Goal: Transaction & Acquisition: Subscribe to service/newsletter

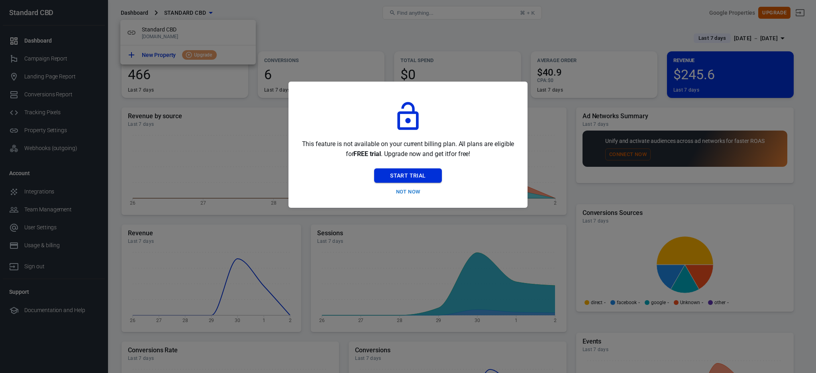
click at [419, 176] on button "Start Trial" at bounding box center [407, 176] width 67 height 15
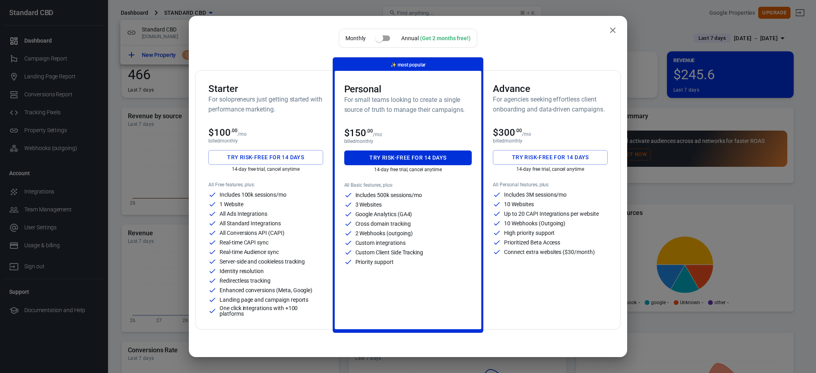
click at [565, 82] on div "Advance For agencies seeking effortless client onboarding and data-driven campa…" at bounding box center [550, 200] width 134 height 259
click at [557, 93] on h3 "Advance" at bounding box center [550, 88] width 115 height 11
click at [538, 160] on button "Try risk-free for 14 days" at bounding box center [550, 157] width 115 height 15
click at [554, 85] on h3 "Advance" at bounding box center [550, 88] width 115 height 11
click at [605, 24] on button "close" at bounding box center [613, 30] width 16 height 16
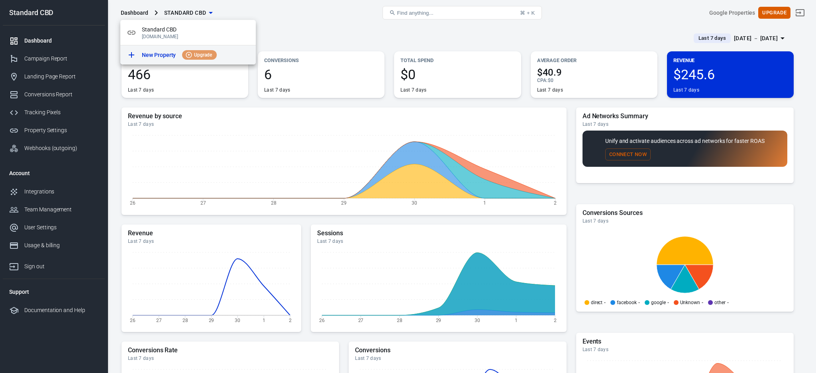
click at [193, 53] on span "Upgrade" at bounding box center [203, 54] width 24 height 7
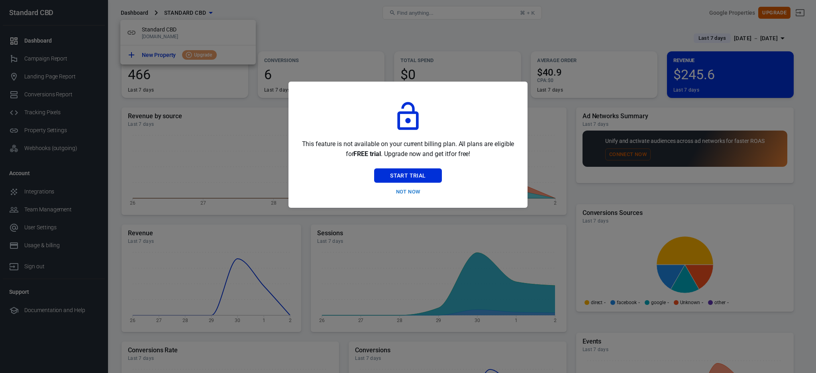
drag, startPoint x: 458, startPoint y: 144, endPoint x: 477, endPoint y: 168, distance: 30.4
click at [477, 168] on div "This feature is not available on your current billing plan. All plans are eligi…" at bounding box center [408, 144] width 220 height 107
copy span "All plans are eligible for FREE trial . Upgrade now and get it for free!"
click at [345, 165] on div "This feature is not available on your current billing plan. All plans are eligi…" at bounding box center [408, 144] width 220 height 107
click at [410, 175] on button "Start Trial" at bounding box center [407, 176] width 67 height 15
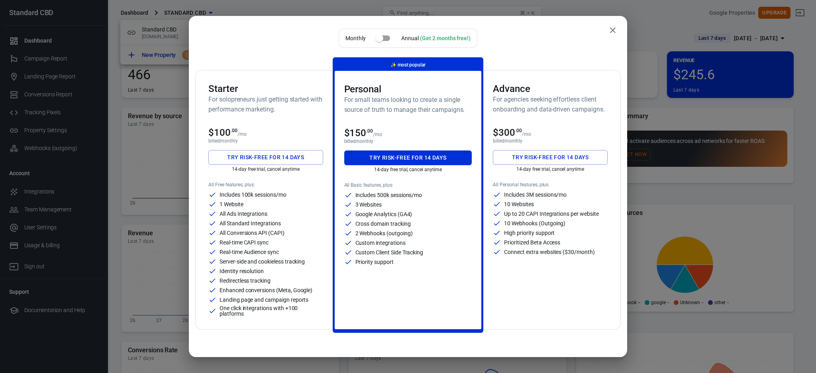
click at [375, 38] on input "checkbox" at bounding box center [379, 38] width 45 height 15
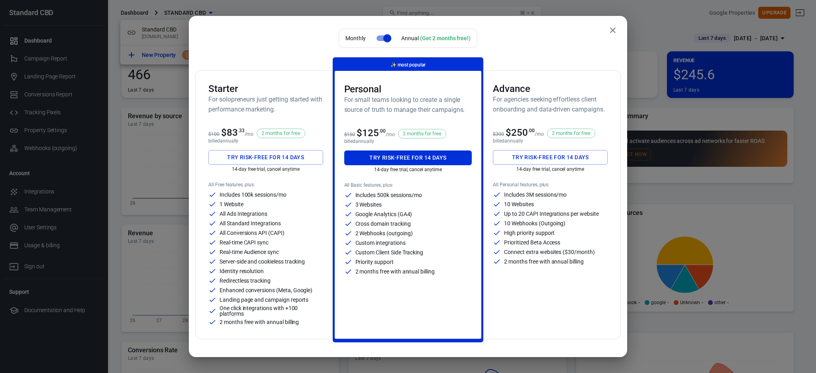
click at [375, 39] on input "checkbox" at bounding box center [387, 38] width 45 height 15
checkbox input "false"
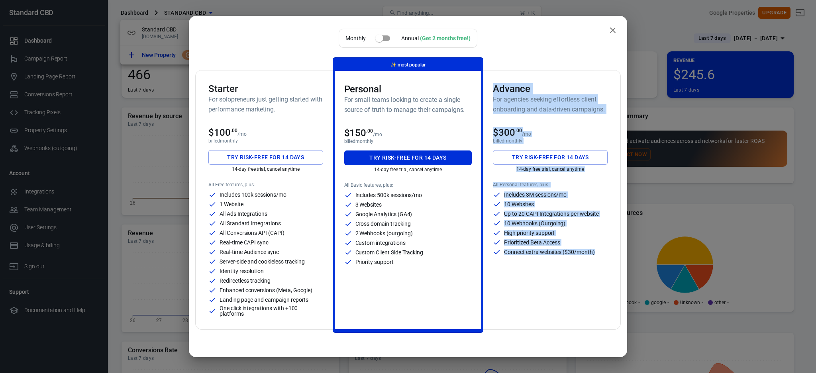
drag, startPoint x: 487, startPoint y: 88, endPoint x: 592, endPoint y: 252, distance: 194.5
click at [592, 252] on div "Advance For agencies seeking effortless client onboarding and data-driven campa…" at bounding box center [550, 200] width 134 height 259
copy div "Advance For agencies seeking effortless client onboarding and data-driven campa…"
click at [536, 309] on div "All Personal features, plus: Includes 3M sessions/mo 10 Websites Up to 20 CAPI …" at bounding box center [550, 249] width 115 height 135
click at [532, 284] on div "All Personal features, plus: Includes 3M sessions/mo 10 Websites Up to 20 CAPI …" at bounding box center [550, 249] width 115 height 135
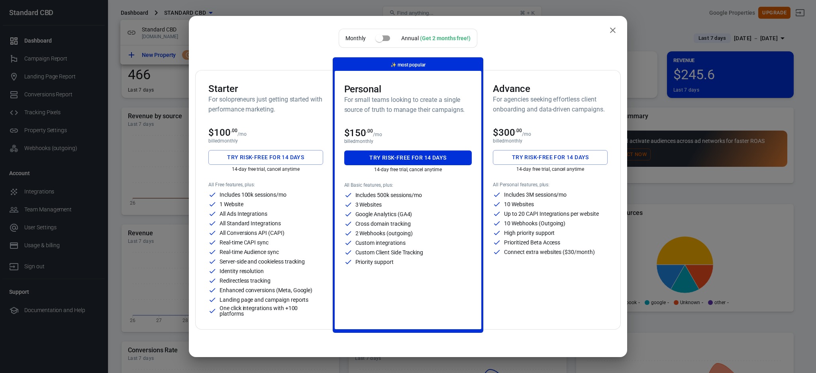
click at [516, 294] on div "All Personal features, plus: Includes 3M sessions/mo 10 Websites Up to 20 CAPI …" at bounding box center [550, 249] width 115 height 135
click at [435, 306] on div "All Basic features, plus: Includes 500k sessions/mo 3 Websites Google Analytics…" at bounding box center [408, 249] width 128 height 134
click at [578, 306] on div "All Personal features, plus: Includes 3M sessions/mo 10 Websites Up to 20 CAPI …" at bounding box center [550, 249] width 115 height 135
